Goal: Information Seeking & Learning: Learn about a topic

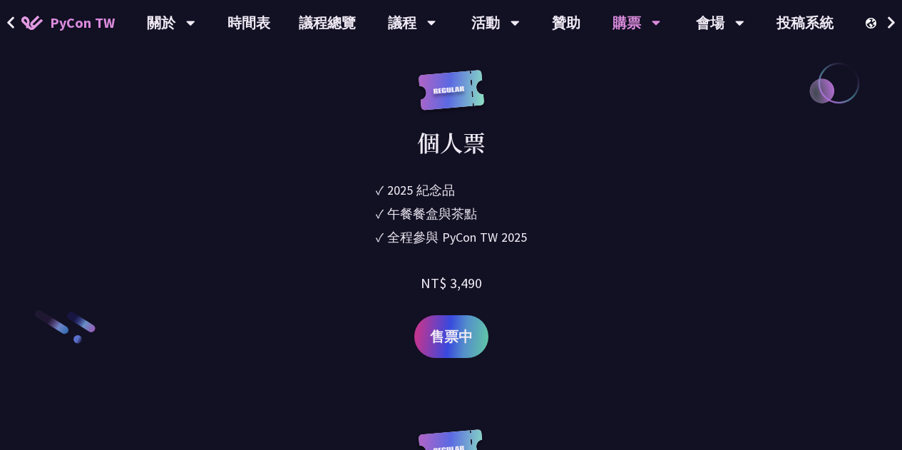
scroll to position [1996, 0]
click at [324, 16] on link "議程總覽" at bounding box center [327, 23] width 86 height 46
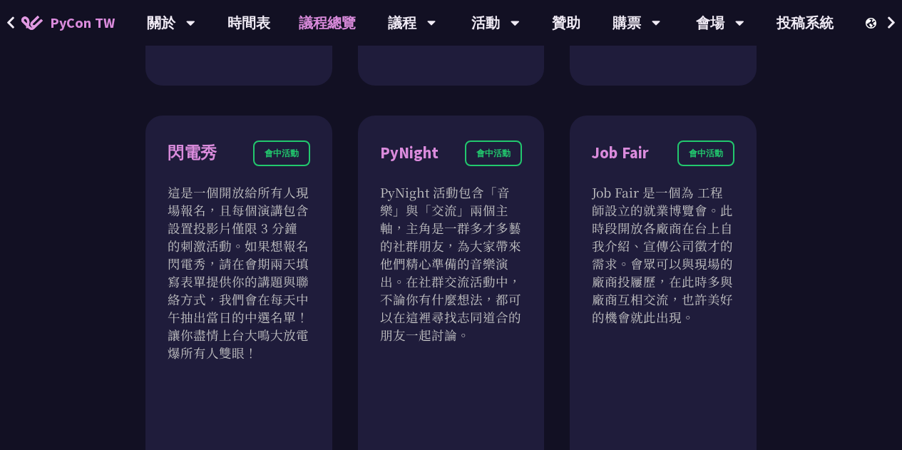
scroll to position [1212, 0]
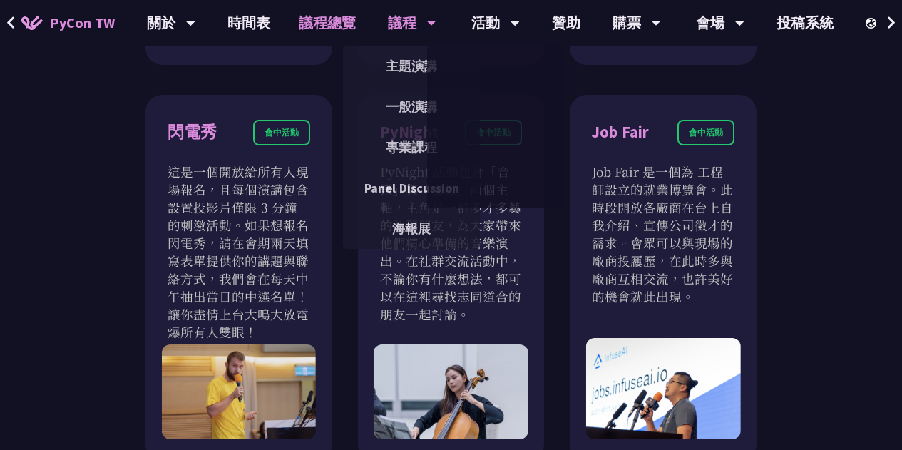
click at [195, 19] on div "議程" at bounding box center [171, 23] width 48 height 46
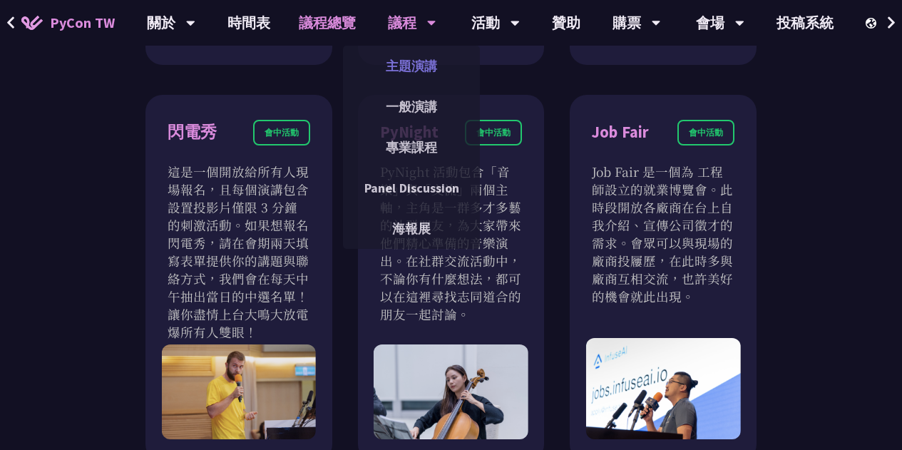
click at [411, 66] on link "主題演講" at bounding box center [411, 65] width 137 height 33
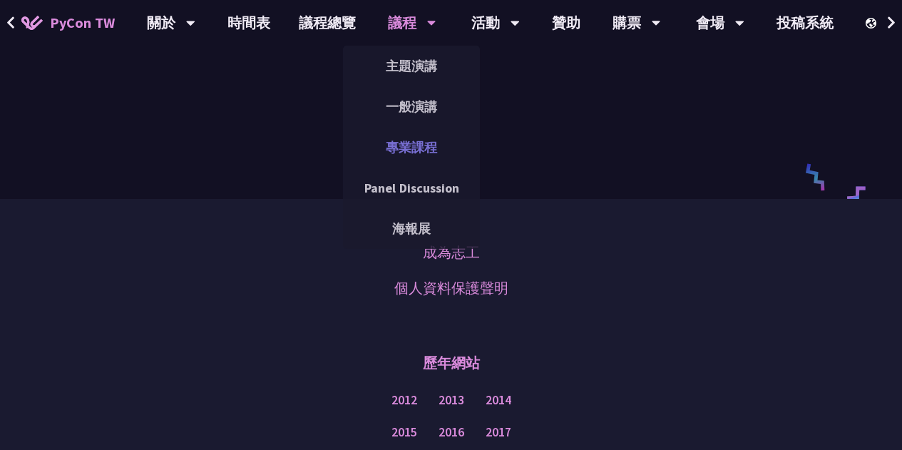
scroll to position [2352, 0]
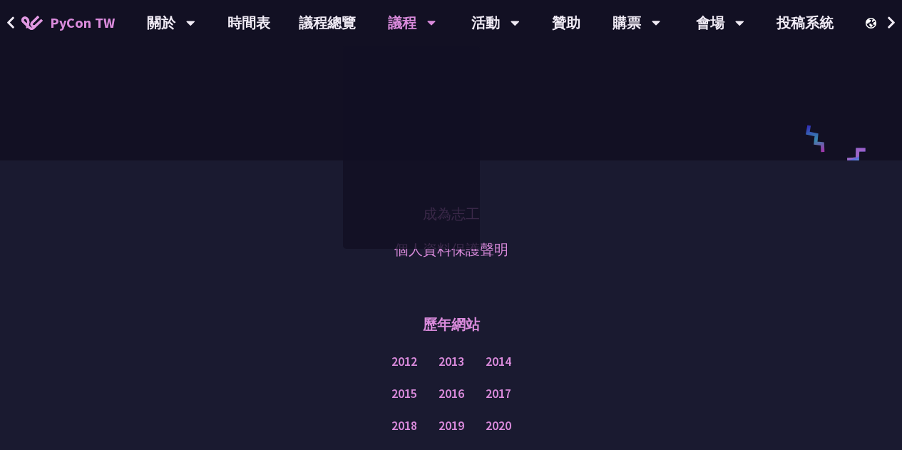
drag, startPoint x: 673, startPoint y: 265, endPoint x: 652, endPoint y: 255, distance: 23.0
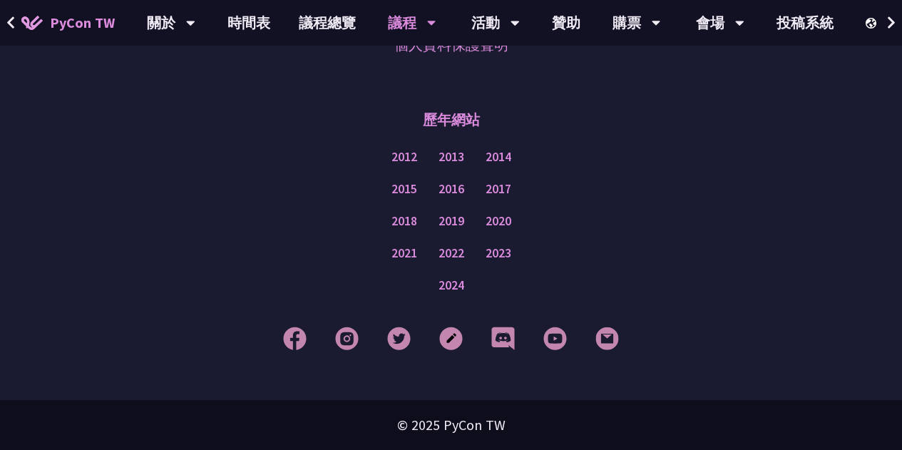
scroll to position [2495, 0]
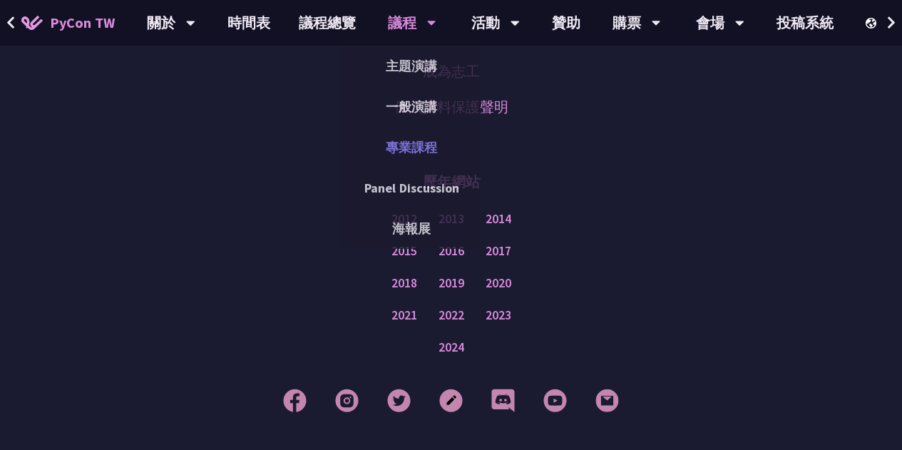
click at [416, 163] on link "專業課程" at bounding box center [411, 146] width 137 height 33
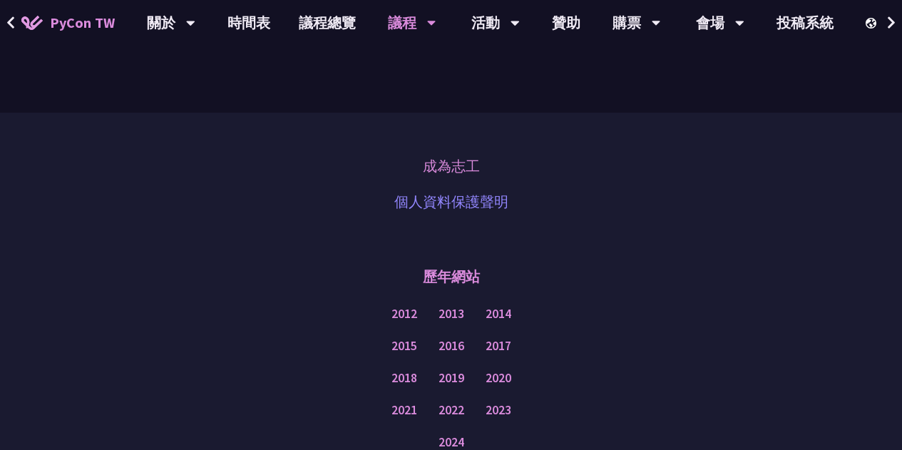
scroll to position [1283, 0]
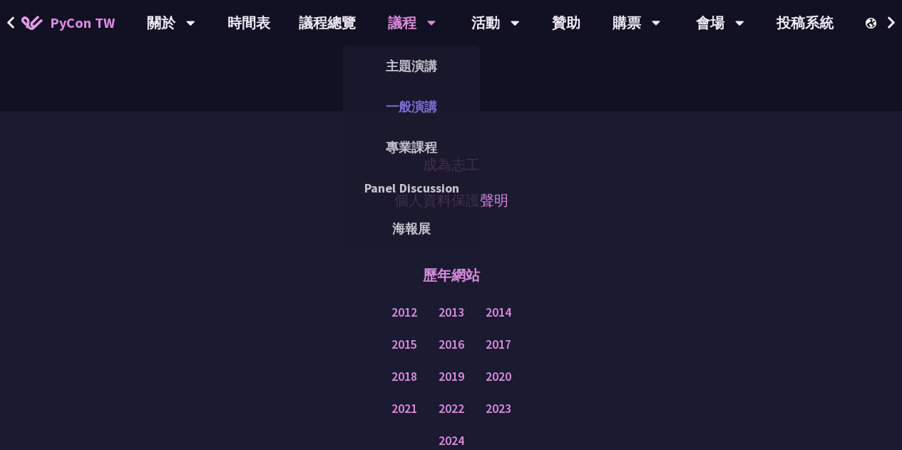
click at [418, 99] on link "一般演講" at bounding box center [411, 106] width 137 height 33
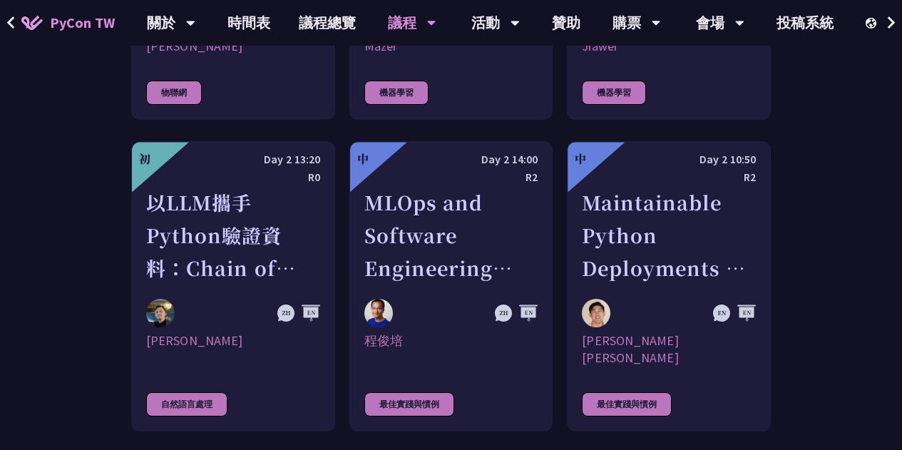
scroll to position [3136, 0]
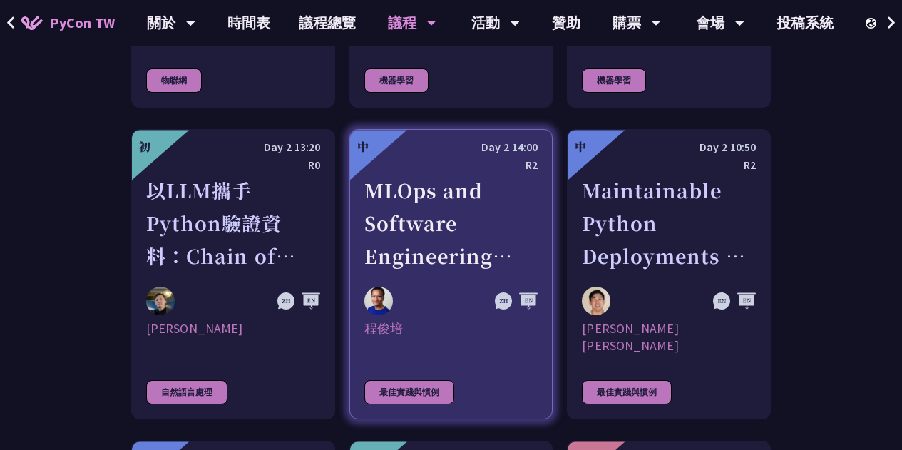
click at [523, 174] on div "MLOps and Software Engineering Automation Challenges in Production" at bounding box center [451, 223] width 174 height 98
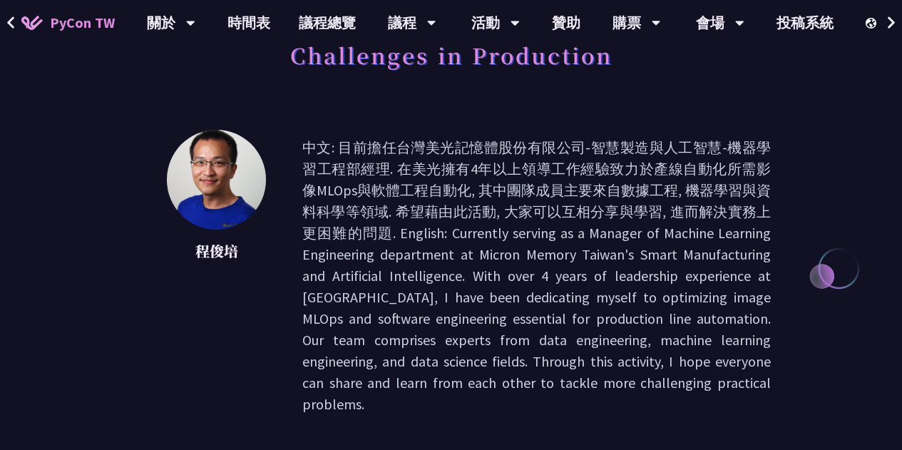
scroll to position [143, 0]
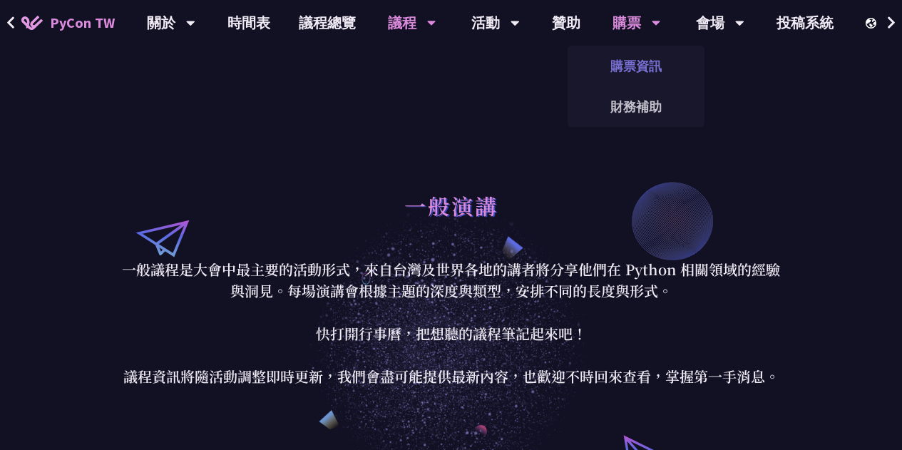
click at [635, 72] on link "購票資訊" at bounding box center [635, 65] width 137 height 33
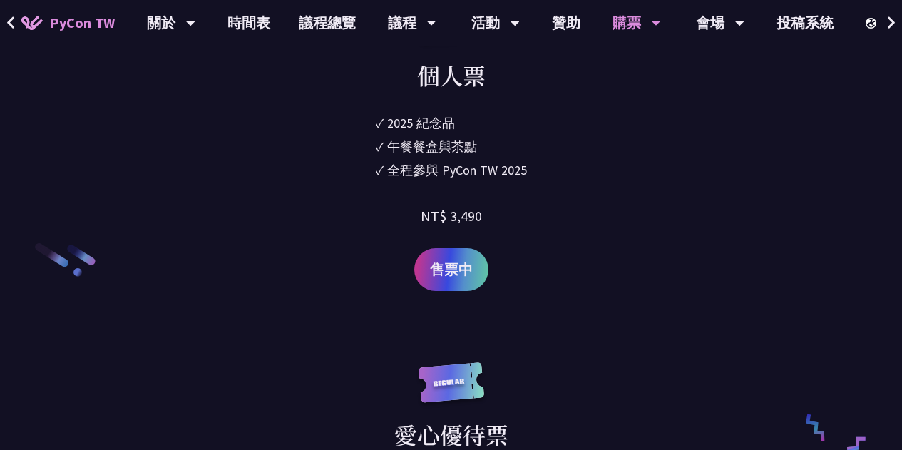
scroll to position [2067, 0]
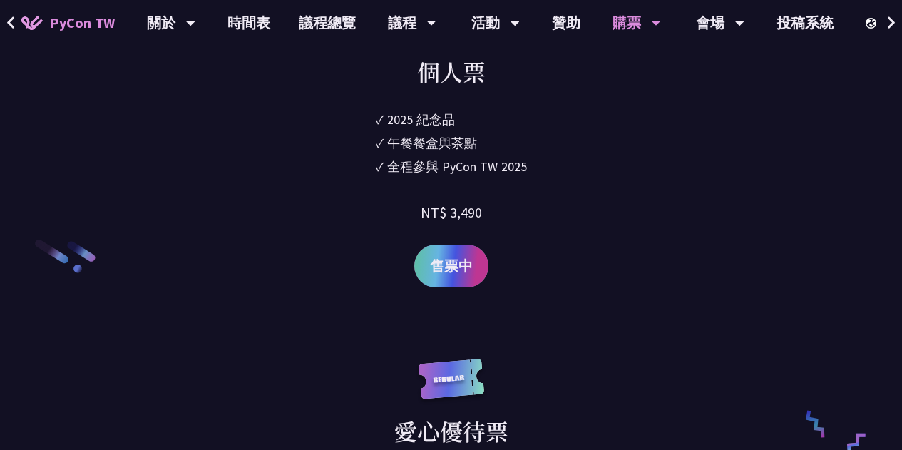
click at [463, 277] on span "售票中" at bounding box center [451, 265] width 43 height 21
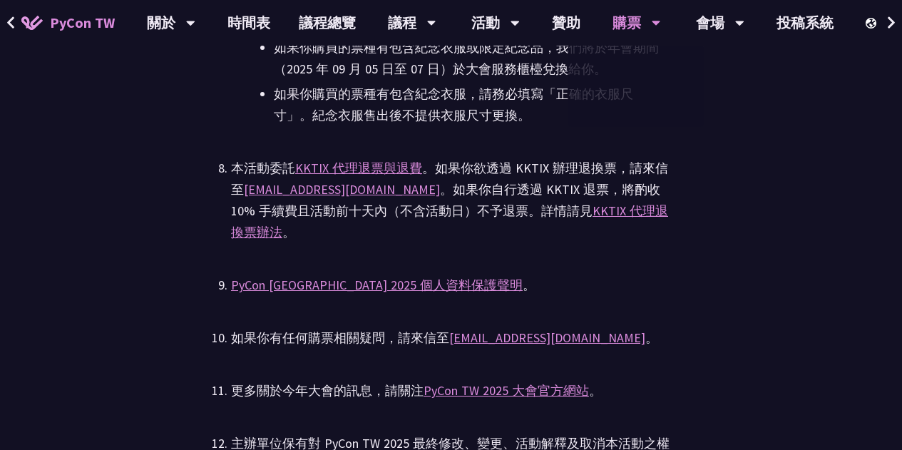
scroll to position [3991, 0]
